Goal: Task Accomplishment & Management: Manage account settings

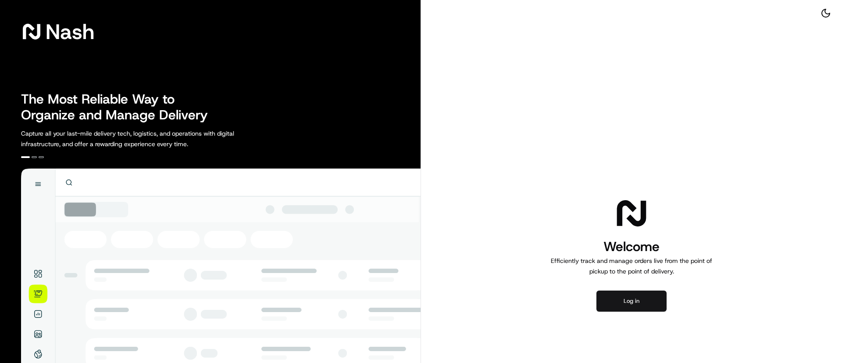
click at [643, 294] on button "Log in" at bounding box center [631, 300] width 70 height 21
